Goal: Task Accomplishment & Management: Manage account settings

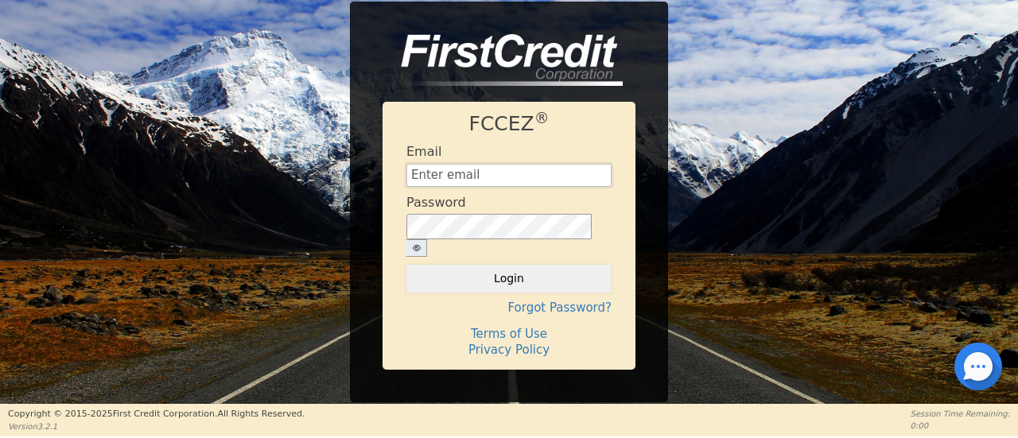
type input "[EMAIL_ADDRESS][DOMAIN_NAME]"
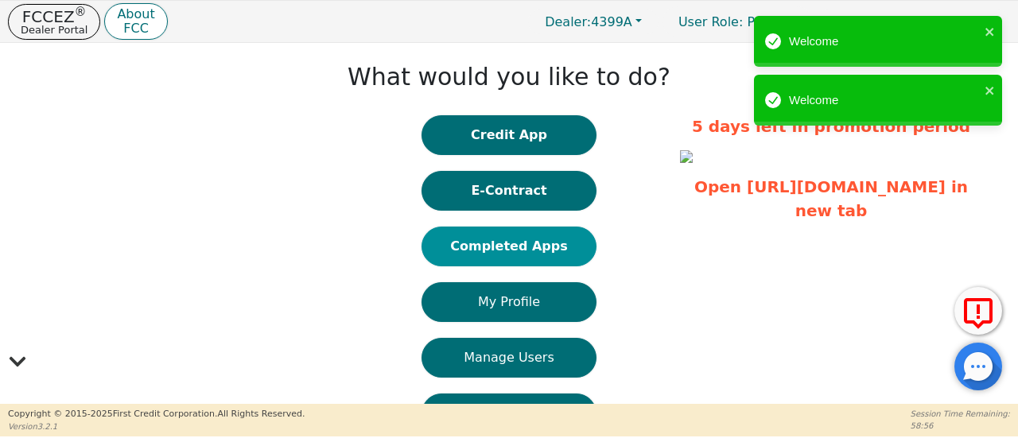
click at [573, 243] on button "Completed Apps" at bounding box center [509, 247] width 175 height 40
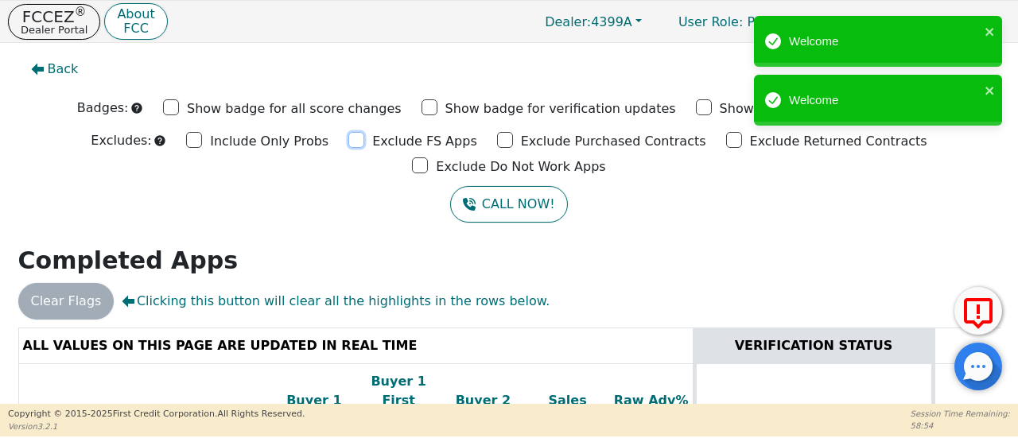
click at [348, 138] on input "Exclude FS Apps" at bounding box center [356, 140] width 16 height 16
checkbox input "true"
drag, startPoint x: 402, startPoint y: 133, endPoint x: 428, endPoint y: 138, distance: 25.9
click at [497, 134] on input "Exclude Purchased Contracts" at bounding box center [505, 140] width 16 height 16
checkbox input "true"
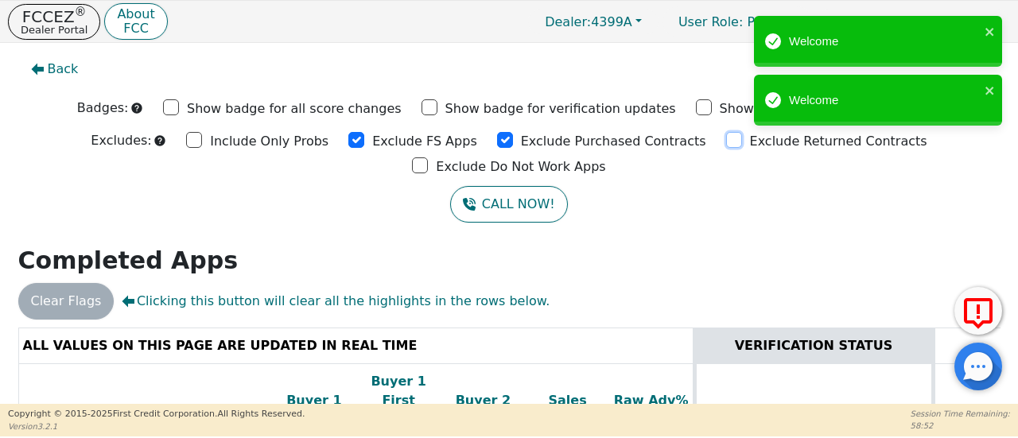
click at [726, 142] on input "Exclude Returned Contracts" at bounding box center [734, 140] width 16 height 16
checkbox input "true"
click at [428, 157] on input "Exclude Do Not Work Apps" at bounding box center [420, 165] width 16 height 16
checkbox input "true"
